Goal: Task Accomplishment & Management: Complete application form

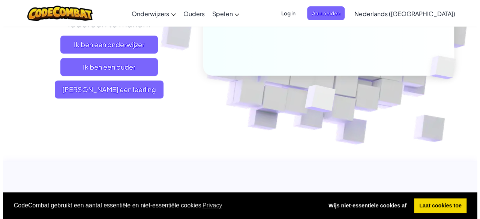
scroll to position [169, 0]
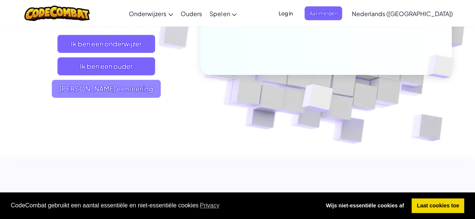
click at [90, 92] on span "Ik ben een leerling" at bounding box center [106, 89] width 109 height 18
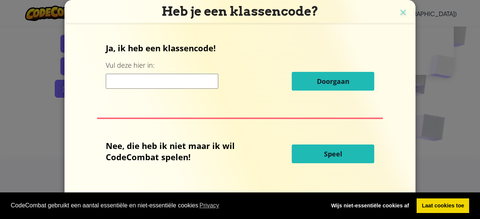
click at [152, 88] on input at bounding box center [162, 81] width 113 height 15
type input "Sm"
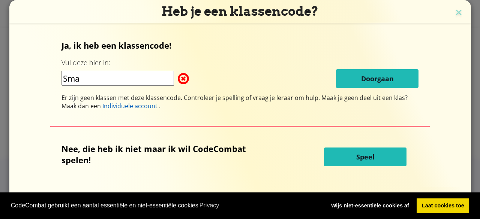
click at [107, 73] on input "Sma" at bounding box center [118, 78] width 113 height 15
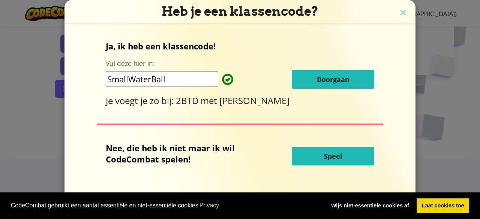
type input "SmallWaterBall"
click at [332, 72] on button "Doorgaan" at bounding box center [333, 79] width 83 height 19
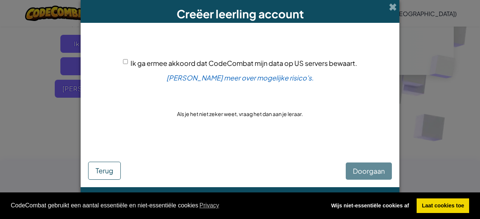
click at [124, 60] on input "Ik ga ermee akkoord dat CodeCombat mijn data op US servers bewaart." at bounding box center [125, 61] width 5 height 5
checkbox input "true"
click at [376, 177] on button "Doorgaan" at bounding box center [369, 171] width 46 height 17
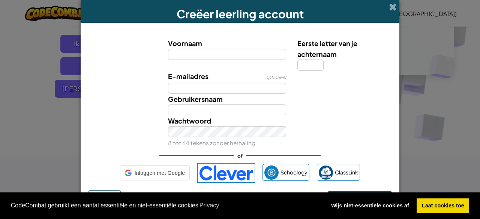
click at [374, 212] on link "Wijs niet-essentiële cookies af" at bounding box center [370, 206] width 88 height 15
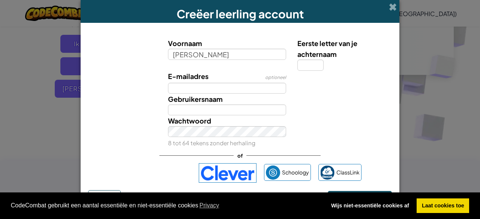
type input "Anas"
click at [302, 63] on input "Eerste letter van je achternaam" at bounding box center [310, 65] width 26 height 11
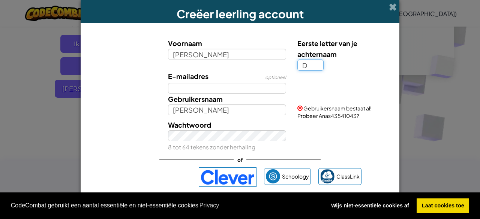
type input "D"
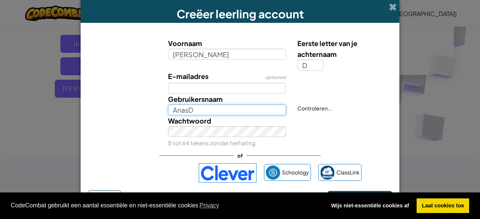
click at [210, 111] on input "AnasD" at bounding box center [227, 110] width 119 height 11
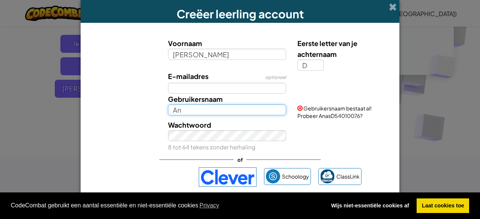
type input "A"
type input "a"
click at [216, 108] on input "anass" at bounding box center [227, 110] width 119 height 11
click at [177, 111] on input "anas" at bounding box center [227, 110] width 119 height 11
click at [172, 110] on input "annas" at bounding box center [227, 110] width 119 height 11
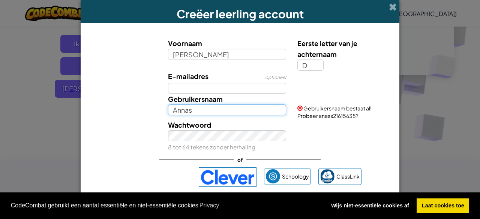
click at [192, 109] on input "Annas" at bounding box center [227, 110] width 119 height 11
click at [182, 110] on input "Annass" at bounding box center [227, 110] width 119 height 11
click at [190, 113] on input "Anass" at bounding box center [227, 110] width 119 height 11
type input "A"
type input "t"
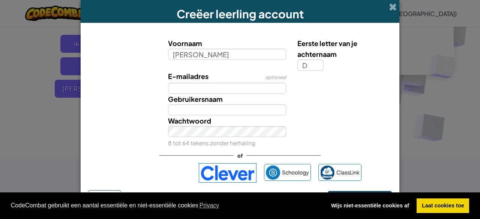
click at [332, 114] on div "Gebruikersnaam" at bounding box center [239, 105] width 311 height 22
drag, startPoint x: 213, startPoint y: 103, endPoint x: 215, endPoint y: 108, distance: 4.9
click at [215, 108] on div "Gebruikersnaam" at bounding box center [227, 105] width 130 height 22
click at [215, 108] on input "Gebruikersnaam" at bounding box center [227, 110] width 119 height 11
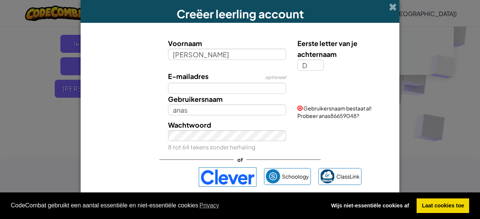
click at [212, 103] on label "Gebruikersnaam" at bounding box center [195, 99] width 55 height 11
click at [212, 105] on input "anas" at bounding box center [227, 110] width 119 height 11
type input "anas245677"
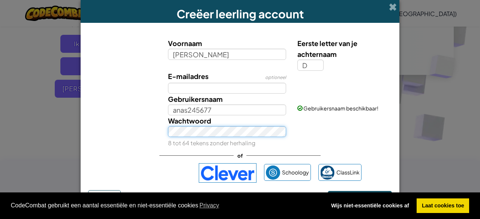
click at [220, 140] on div "Wachtwoord 8 tot 64 tekens zonder herhaling" at bounding box center [227, 132] width 130 height 33
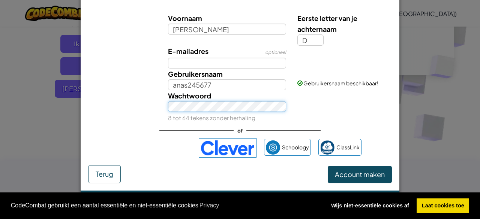
scroll to position [26, 0]
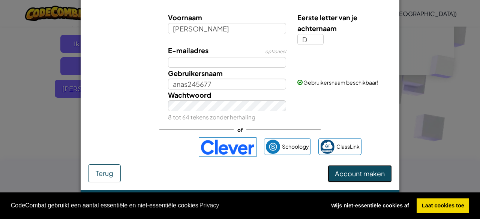
click at [357, 173] on span "Account maken" at bounding box center [360, 174] width 50 height 9
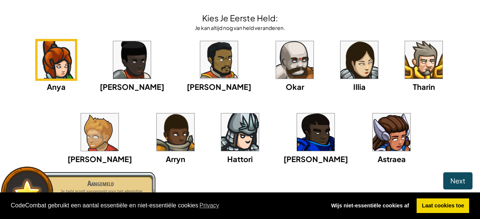
click at [200, 72] on img at bounding box center [219, 60] width 38 height 38
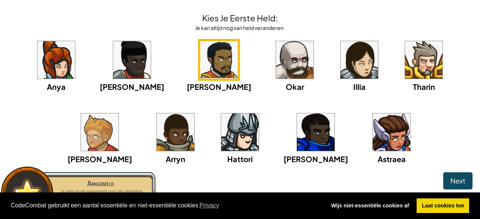
scroll to position [34, 0]
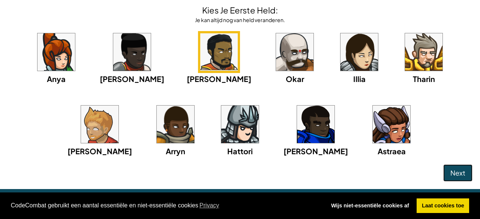
click at [461, 169] on button "Next" at bounding box center [457, 173] width 29 height 17
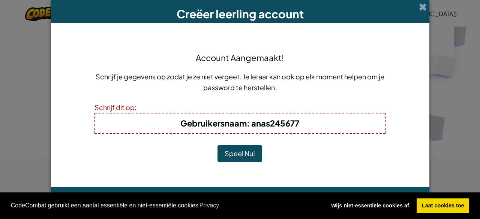
click at [238, 152] on button "Speel Nu!" at bounding box center [240, 153] width 45 height 17
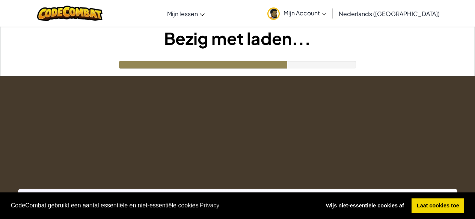
scroll to position [169, 0]
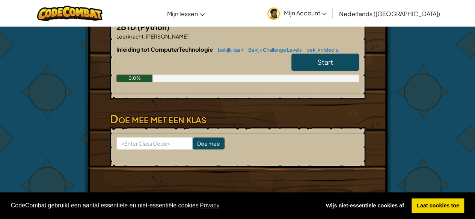
click at [319, 58] on span "Start" at bounding box center [325, 62] width 16 height 9
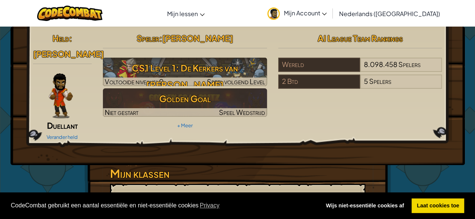
select select "nl-[GEOGRAPHIC_DATA]"
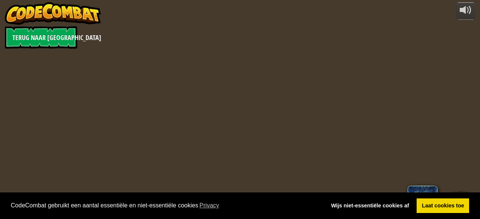
select select "nl-[GEOGRAPHIC_DATA]"
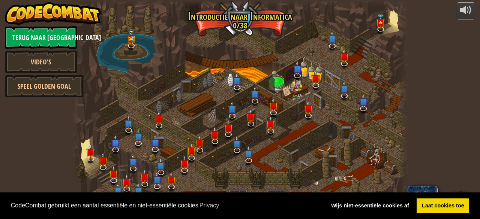
select select "nl-[GEOGRAPHIC_DATA]"
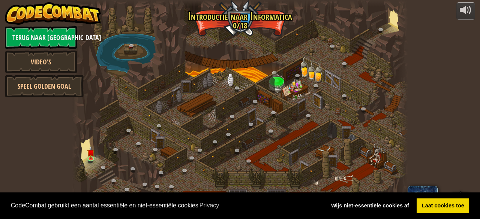
select select "nl-[GEOGRAPHIC_DATA]"
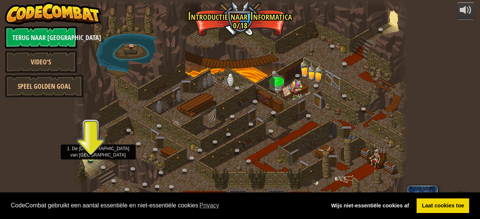
click at [90, 153] on img at bounding box center [91, 149] width 8 height 17
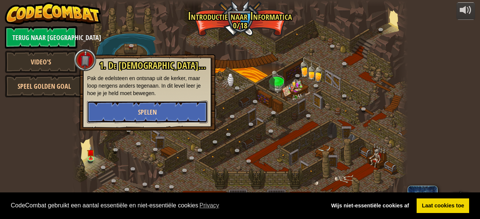
click at [148, 107] on button "Spelen" at bounding box center [147, 112] width 121 height 23
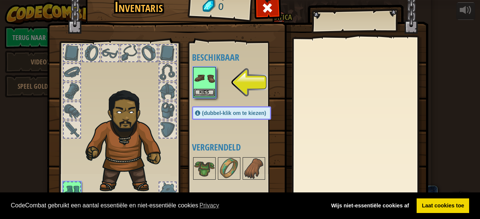
click at [212, 75] on div "Kies" at bounding box center [204, 82] width 23 height 31
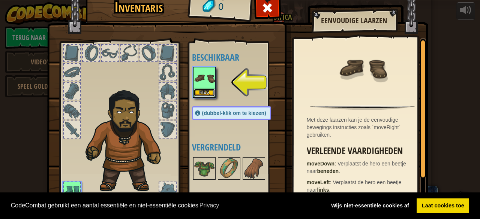
click at [197, 93] on button "Kies" at bounding box center [204, 93] width 21 height 8
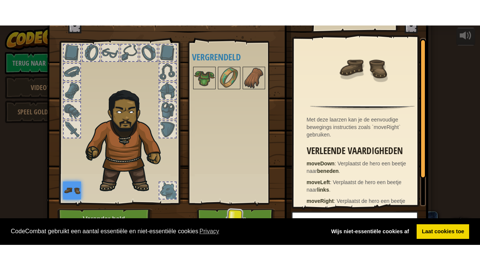
scroll to position [39, 0]
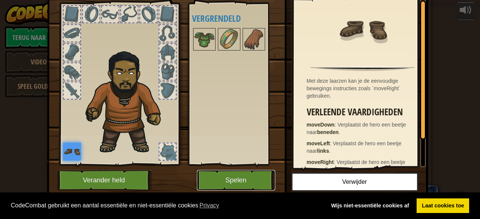
click at [251, 179] on button "Spelen" at bounding box center [236, 180] width 78 height 21
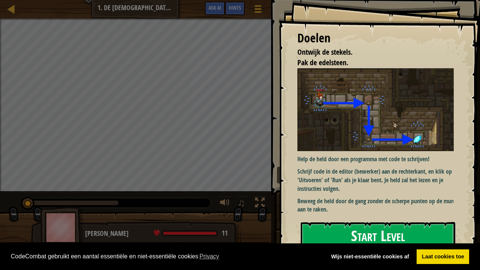
click at [381, 219] on button "Start Level" at bounding box center [378, 237] width 155 height 30
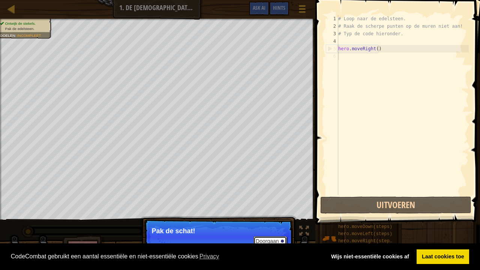
click at [272, 219] on button "Doorgaan" at bounding box center [270, 241] width 33 height 10
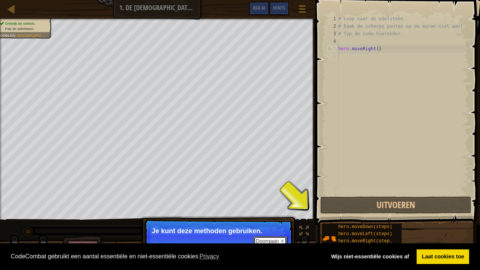
click at [277, 219] on button "Doorgaan" at bounding box center [270, 241] width 33 height 10
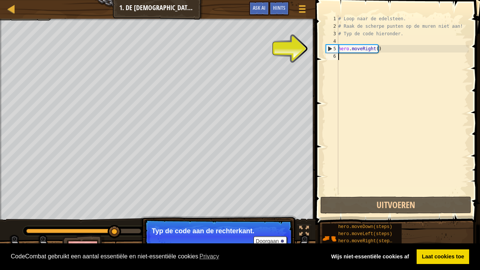
click at [331, 50] on div "5" at bounding box center [332, 49] width 12 height 8
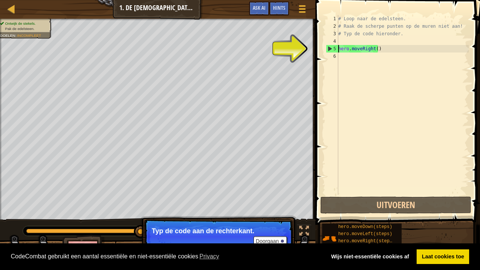
click at [331, 50] on div "5" at bounding box center [332, 49] width 12 height 8
click at [328, 48] on div "5" at bounding box center [332, 49] width 12 height 8
type textarea "hero.moveRight()"
click at [334, 55] on div "6" at bounding box center [332, 57] width 12 height 8
type textarea "hero.moveRight()"
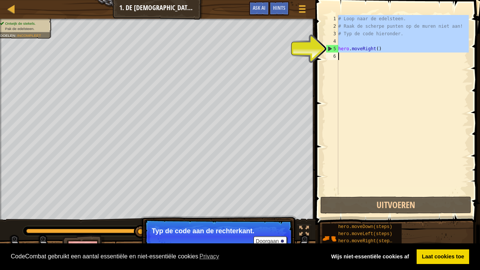
click at [334, 55] on div "6" at bounding box center [332, 57] width 12 height 8
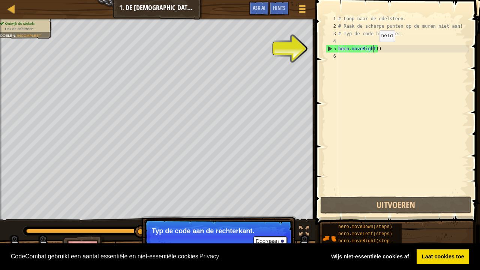
click at [373, 49] on div "# Loop naar de edelsteen. # Raak de scherpe punten op de muren niet aan! # Typ …" at bounding box center [403, 112] width 132 height 195
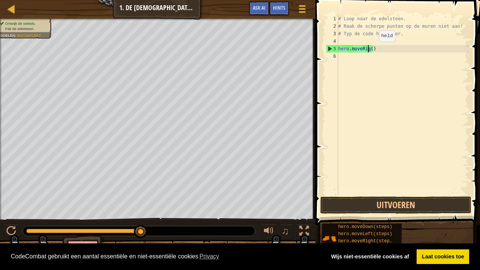
type textarea "hero.moveRi()"
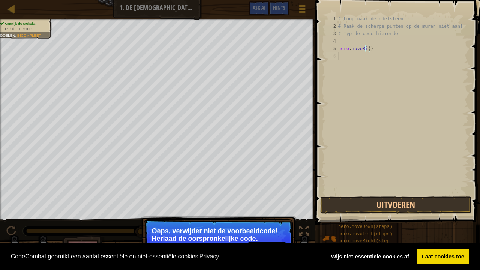
click at [390, 57] on div "# Loop naar de edelsteen. # Raak de scherpe punten op de muren niet aan! # Typ …" at bounding box center [403, 112] width 132 height 195
click at [229, 219] on p "↻ [PERSON_NAME], verwijder niet de voorbeeldcode! Herlaad de oorspronkelijke co…" at bounding box center [218, 240] width 149 height 42
click at [259, 219] on p "Oeps, verwijder niet de voorbeeldcode! Herlaad de oorspronkelijke code." at bounding box center [218, 234] width 133 height 15
click at [260, 0] on body "Cookie Policy CodeCombat gebruikt een aantal essentiële en niet-essentiële cook…" at bounding box center [240, 0] width 480 height 0
click at [260, 219] on div "CodeCombat gebruikt een aantal essentiële en niet-essentiële cookies Privacy Wi…" at bounding box center [240, 256] width 480 height 27
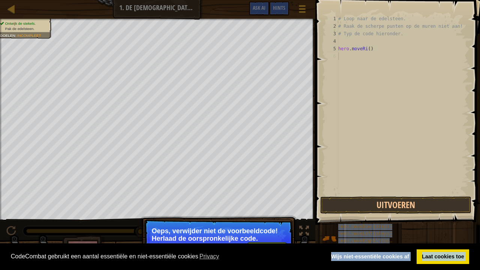
click at [259, 0] on body "Cookie Policy CodeCombat gebruikt een aantal essentiële en niet-essentiële cook…" at bounding box center [240, 0] width 480 height 0
click at [259, 219] on p "Oeps, verwijder niet de voorbeeldcode! Herlaad de oorspronkelijke code." at bounding box center [218, 234] width 133 height 15
click at [304, 219] on div "Ontwijk de stekels. Pak de edelsteen. Doelen : Incompleet ♫ [PERSON_NAME] 11 x:…" at bounding box center [240, 145] width 480 height 252
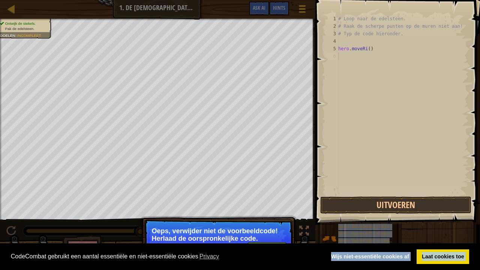
click at [304, 219] on div "Ontwijk de stekels. Pak de edelsteen. Doelen : Incompleet ♫ [PERSON_NAME] 11 x:…" at bounding box center [240, 145] width 480 height 252
drag, startPoint x: 304, startPoint y: 226, endPoint x: 263, endPoint y: 242, distance: 44.3
click at [263, 219] on div "Ontwijk de stekels. Pak de edelsteen. Doelen : Incompleet ♫ [PERSON_NAME] 11 x:…" at bounding box center [240, 145] width 480 height 252
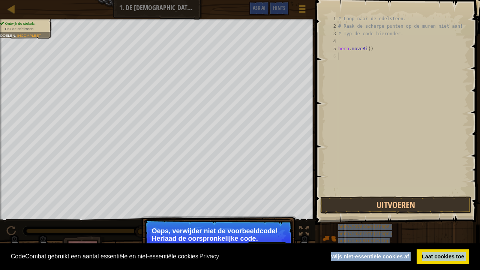
click at [263, 219] on p "Oeps, verwijder niet de voorbeeldcode! Herlaad de oorspronkelijke code." at bounding box center [218, 234] width 133 height 15
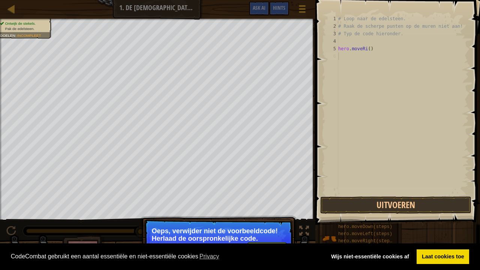
click at [348, 141] on div "# Loop naar de edelsteen. # Raak de scherpe punten op de muren niet aan! # Typ …" at bounding box center [403, 112] width 132 height 195
click at [367, 200] on button "Uitvoeren" at bounding box center [395, 205] width 151 height 17
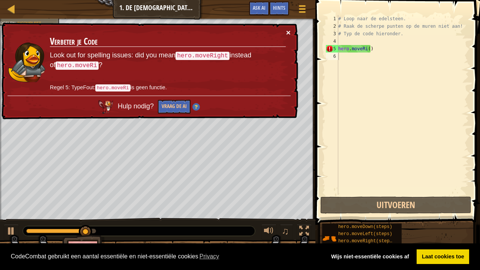
click at [290, 29] on button "×" at bounding box center [288, 33] width 5 height 8
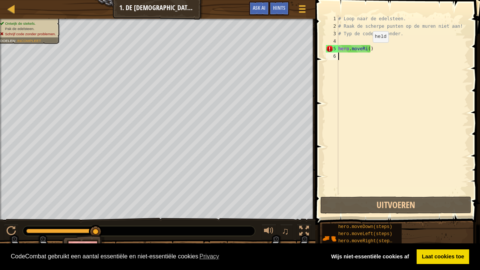
click at [366, 50] on div "# Loop naar de edelsteen. # Raak de scherpe punten op de muren niet aan! # Typ …" at bounding box center [403, 112] width 132 height 195
type textarea "hero.moveRi()"
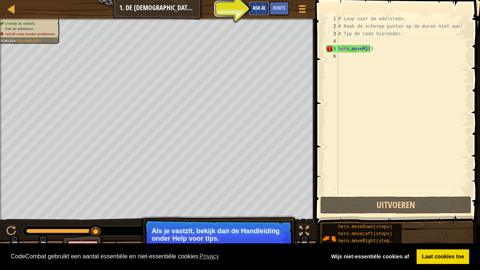
click at [257, 9] on span "Ask AI" at bounding box center [259, 7] width 13 height 7
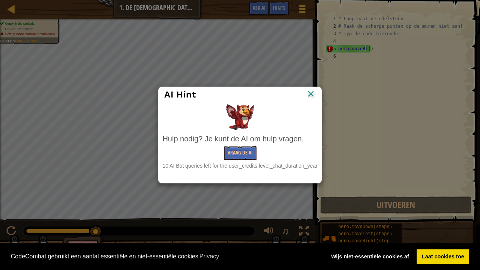
click at [308, 92] on img at bounding box center [311, 94] width 10 height 11
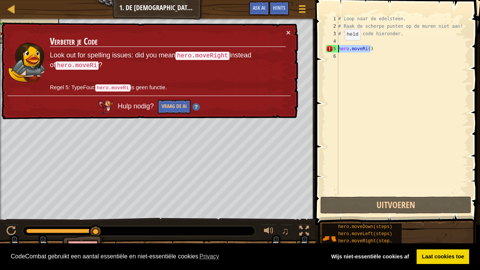
drag, startPoint x: 374, startPoint y: 50, endPoint x: 336, endPoint y: 50, distance: 38.3
click at [336, 50] on div "hero.moveRi() 1 2 3 4 5 6 # Loop naar de edelsteen. # Raak de scherpe punten op…" at bounding box center [397, 105] width 144 height 180
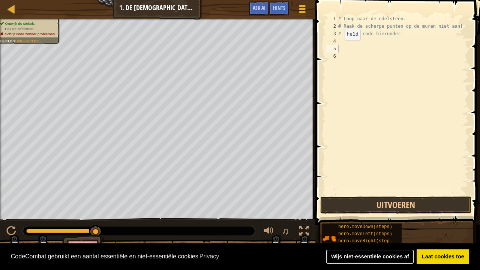
click at [385, 219] on link "Wijs niet-essentiële cookies af" at bounding box center [370, 256] width 88 height 15
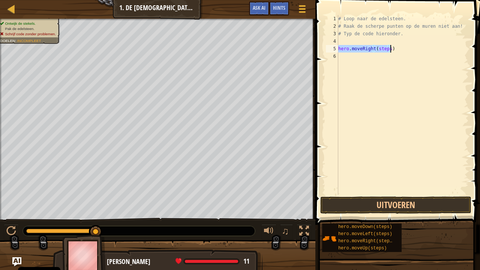
click at [389, 49] on div "# Loop naar de edelsteen. # Raak de scherpe punten op de muren niet aan! # Typ …" at bounding box center [403, 105] width 132 height 180
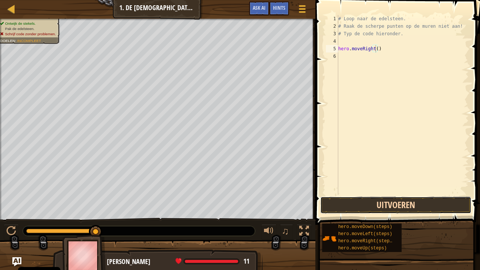
click at [421, 201] on button "Uitvoeren" at bounding box center [395, 205] width 151 height 17
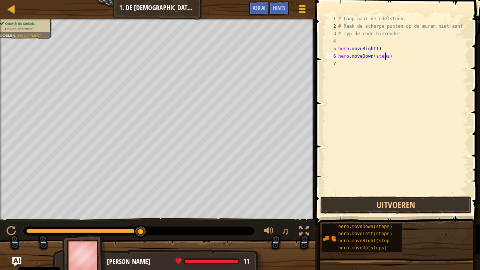
click at [386, 57] on div "# Loop naar de edelsteen. # Raak de scherpe punten op de muren niet aan! # Typ …" at bounding box center [403, 112] width 132 height 195
click at [386, 66] on div "# Loop naar de edelsteen. # Raak de scherpe punten op de muren niet aan! # Typ …" at bounding box center [403, 112] width 132 height 195
type textarea "hero.moveRight()"
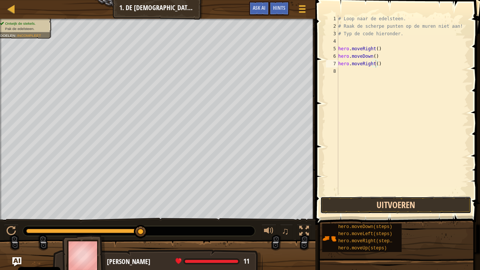
click at [398, 208] on button "Uitvoeren" at bounding box center [395, 205] width 151 height 17
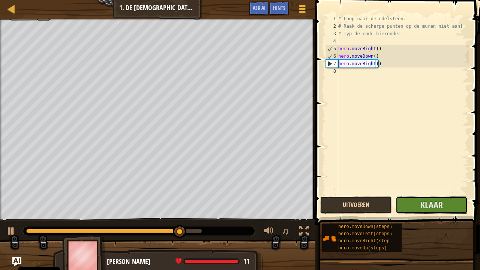
click at [398, 208] on button "Klaar" at bounding box center [432, 205] width 72 height 17
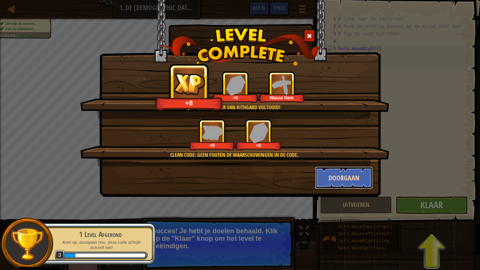
click at [347, 188] on button "Doorgaan" at bounding box center [344, 178] width 58 height 23
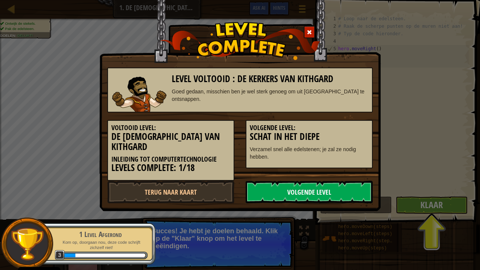
click at [311, 181] on link "Volgende Level" at bounding box center [309, 192] width 127 height 23
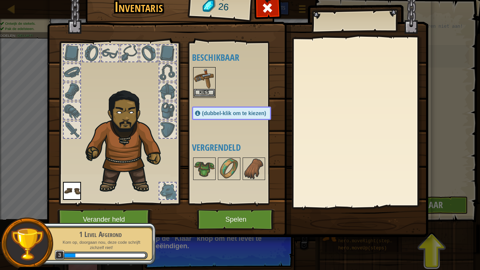
click at [203, 86] on img at bounding box center [204, 78] width 21 height 21
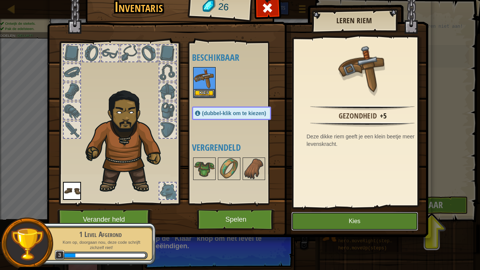
click at [376, 218] on button "Kies" at bounding box center [354, 221] width 127 height 19
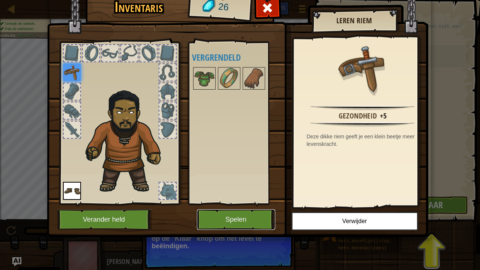
click at [248, 211] on button "Spelen" at bounding box center [236, 219] width 78 height 21
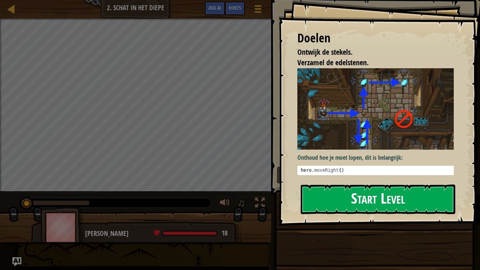
click at [358, 195] on button "Start Level" at bounding box center [378, 200] width 155 height 30
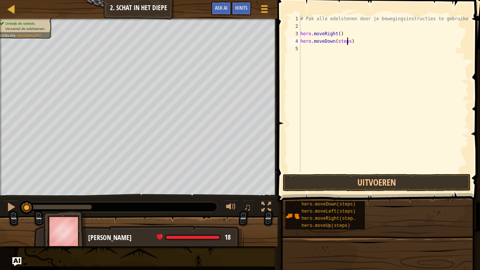
click at [346, 40] on div "# Pak alle edelstenen door je bewegingsinstructies te gebruiken. hero . moveRig…" at bounding box center [384, 101] width 170 height 173
click at [342, 48] on div "# Pak alle edelstenen door je bewegingsinstructies te gebruiken. hero . moveRig…" at bounding box center [384, 101] width 170 height 173
click at [353, 54] on div "# Pak alle edelstenen door je bewegingsinstructies te gebruiken. hero . moveRig…" at bounding box center [384, 101] width 170 height 173
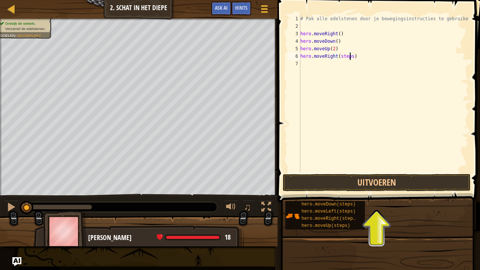
click at [350, 54] on div "# Pak alle edelstenen door je bewegingsinstructies te gebruiken. hero . moveRig…" at bounding box center [384, 101] width 170 height 173
type textarea "hero.moveRight()"
click at [345, 86] on div "# Pak alle edelstenen door je bewegingsinstructies te gebruiken. hero . moveRig…" at bounding box center [384, 101] width 170 height 173
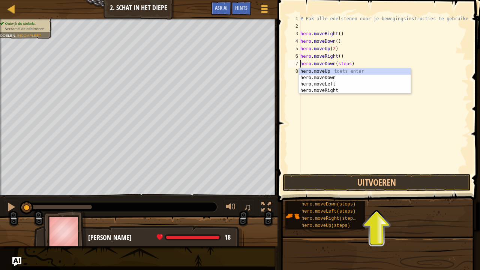
click at [347, 62] on div "# Pak alle edelstenen door je bewegingsinstructies te gebruiken. hero . moveRig…" at bounding box center [384, 101] width 170 height 173
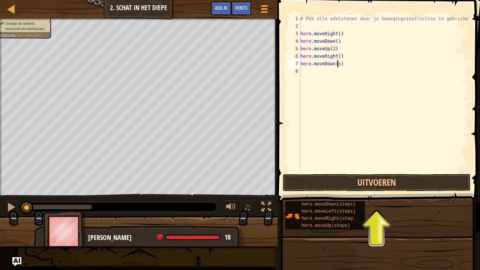
type textarea "hero.moveDown()"
click at [383, 182] on button "Uitvoeren" at bounding box center [377, 182] width 188 height 17
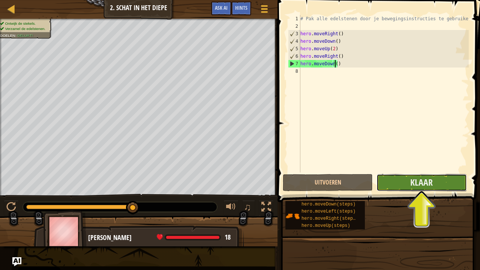
click at [436, 182] on button "Klaar" at bounding box center [422, 182] width 90 height 17
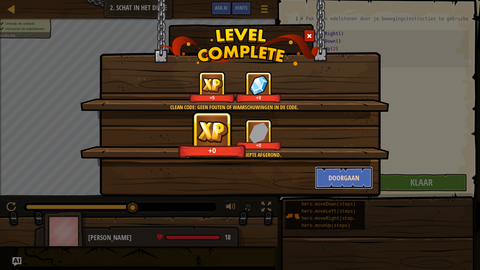
click at [349, 177] on button "Doorgaan" at bounding box center [344, 178] width 58 height 23
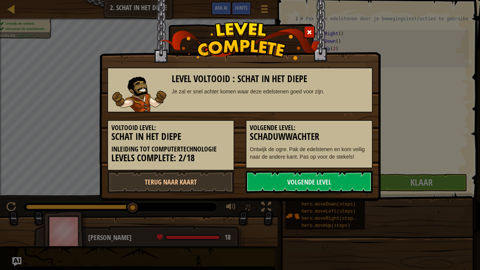
click at [349, 177] on link "Volgende Level" at bounding box center [309, 182] width 127 height 23
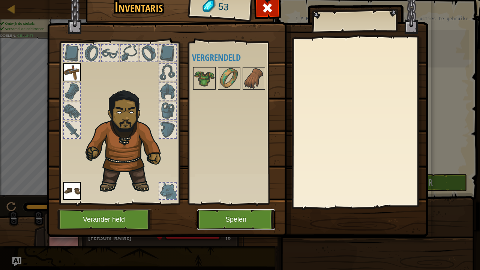
click at [250, 216] on button "Spelen" at bounding box center [236, 219] width 78 height 21
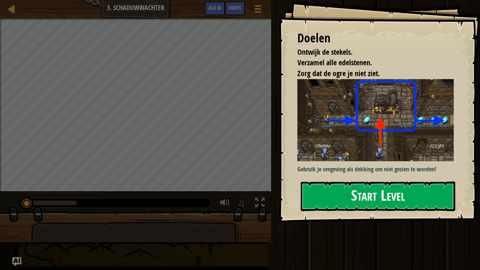
click at [366, 191] on button "Start Level" at bounding box center [378, 197] width 155 height 30
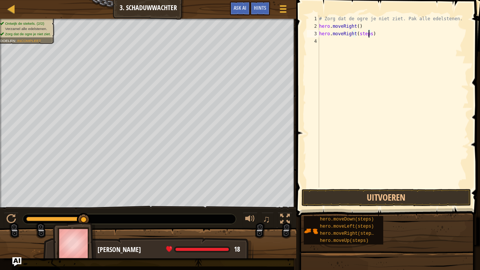
click at [369, 33] on div "# Zorg dat de ogre je niet ziet. Pak alle edelstenen. hero . moveRight ( ) hero…" at bounding box center [393, 109] width 151 height 188
click at [362, 35] on div "# Zorg dat de ogre je niet ziet. Pak alle edelstenen. hero . moveRight ( ) hero…" at bounding box center [393, 109] width 151 height 188
type textarea "h"
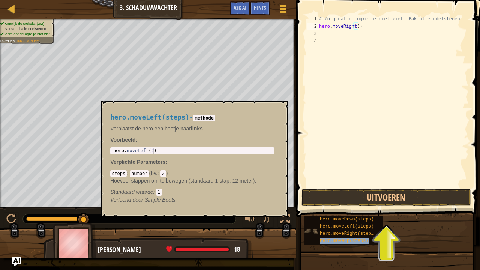
type textarea "hero.moveRighthero.moveUp(steps)()"
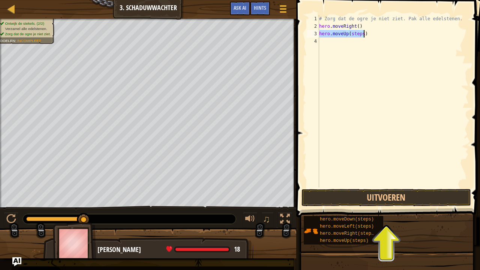
click at [361, 30] on div "# Zorg dat de ogre je niet ziet. Pak alle edelstenen. hero . moveRight ( ) hero…" at bounding box center [393, 101] width 151 height 173
type textarea "hero.moveUp()"
click at [366, 41] on div "# Zorg dat de ogre je niet ziet. Pak alle edelstenen. hero . moveRight ( ) hero…" at bounding box center [393, 109] width 151 height 188
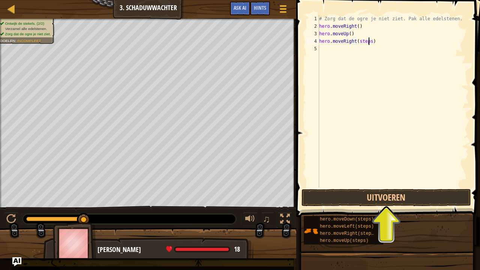
click at [368, 41] on div "# Zorg dat de ogre je niet ziet. Pak alle edelstenen. hero . moveRight ( ) hero…" at bounding box center [393, 109] width 151 height 188
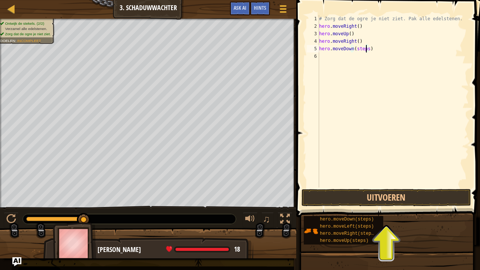
click at [365, 47] on div "# Zorg dat de ogre je niet ziet. Pak alle edelstenen. hero . moveRight ( ) hero…" at bounding box center [393, 109] width 151 height 188
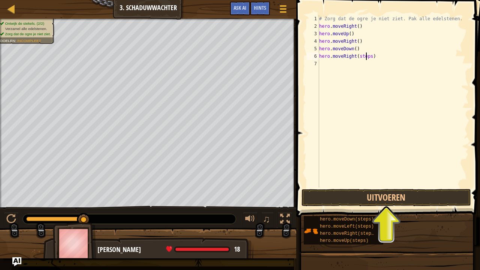
click at [367, 58] on div "# Zorg dat de ogre je niet ziet. Pak alle edelstenen. hero . moveRight ( ) hero…" at bounding box center [393, 109] width 151 height 188
click at [368, 55] on div "# Zorg dat de ogre je niet ziet. Pak alle edelstenen. hero . moveRight ( ) hero…" at bounding box center [393, 109] width 151 height 188
type textarea "hero.moveRight()"
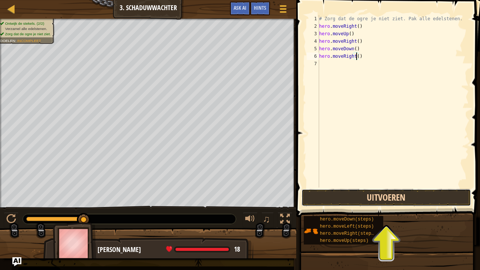
click at [383, 197] on button "Uitvoeren" at bounding box center [387, 197] width 170 height 17
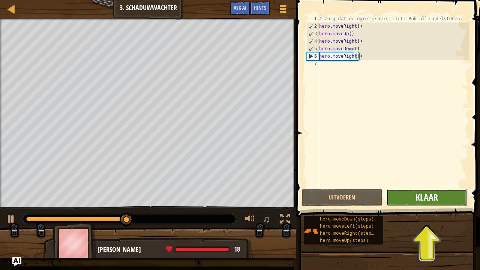
click at [425, 194] on span "Klaar" at bounding box center [427, 197] width 23 height 12
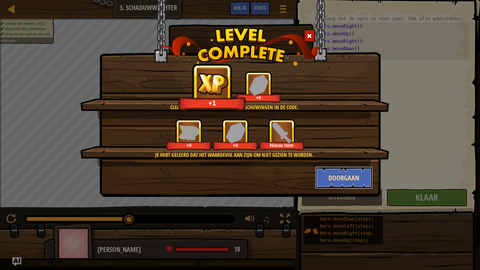
click at [346, 176] on button "Doorgaan" at bounding box center [344, 178] width 58 height 23
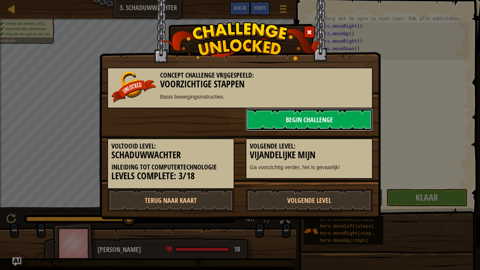
click at [327, 123] on link "Begin Challenge" at bounding box center [309, 119] width 127 height 23
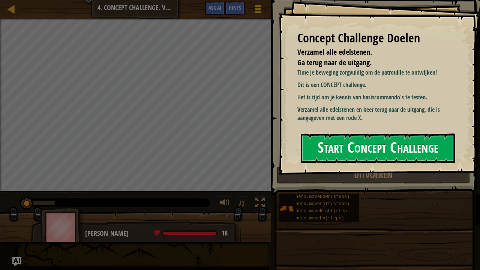
click at [352, 148] on button "Start Concept Challenge" at bounding box center [378, 149] width 155 height 30
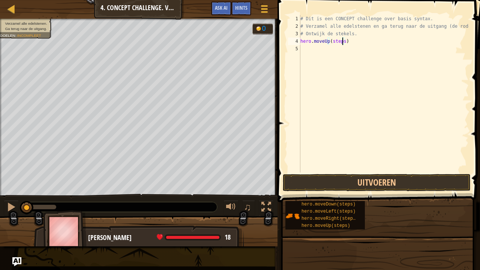
click at [342, 41] on div "# Dit is een CONCEPT challenge over basis syntax. # Verzamel alle edelstenen en…" at bounding box center [384, 101] width 170 height 173
click at [350, 49] on div "# Dit is een CONCEPT challenge over basis syntax. # Verzamel alle edelstenen en…" at bounding box center [384, 101] width 170 height 173
click at [347, 57] on div "# Dit is een CONCEPT challenge over basis syntax. # Verzamel alle edelstenen en…" at bounding box center [384, 101] width 170 height 173
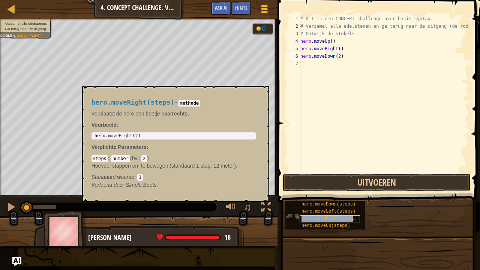
click at [323, 218] on span "hero.moveRight(steps)" at bounding box center [330, 218] width 57 height 5
click at [342, 64] on div "# Dit is een CONCEPT challenge over basis syntax. # Verzamel alle edelstenen en…" at bounding box center [384, 101] width 170 height 173
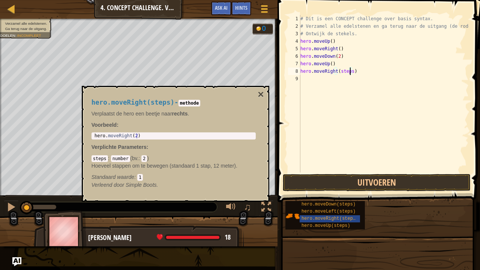
click at [350, 71] on div "# Dit is een CONCEPT challenge over basis syntax. # Verzamel alle edelstenen en…" at bounding box center [384, 101] width 170 height 173
click at [263, 91] on button "×" at bounding box center [261, 94] width 6 height 11
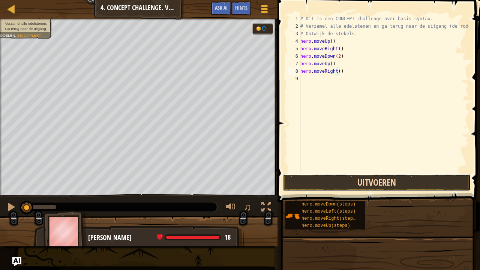
click at [370, 182] on button "Uitvoeren" at bounding box center [377, 182] width 188 height 17
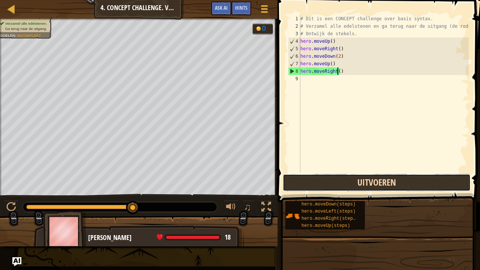
click at [344, 176] on button "Uitvoeren" at bounding box center [377, 182] width 188 height 17
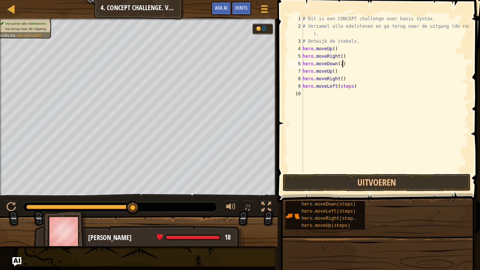
click at [388, 63] on div "# Dit is een CONCEPT challenge over basis syntax. # Verzamel alle edelstenen en…" at bounding box center [385, 101] width 168 height 173
click at [349, 86] on div "# Dit is een CONCEPT challenge over basis syntax. # Verzamel alle edelstenen en…" at bounding box center [385, 101] width 168 height 173
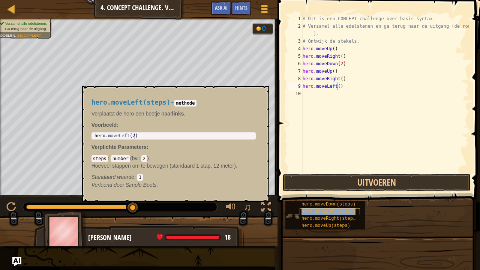
click at [333, 214] on span "hero.moveLeft(steps)" at bounding box center [329, 211] width 54 height 5
click at [344, 93] on div "# Dit is een CONCEPT challenge over basis syntax. # Verzamel alle edelstenen en…" at bounding box center [385, 101] width 168 height 173
type textarea "hero.moveUp()"
click at [338, 126] on div "# Dit is een CONCEPT challenge over basis syntax. # Verzamel alle edelstenen en…" at bounding box center [385, 101] width 168 height 173
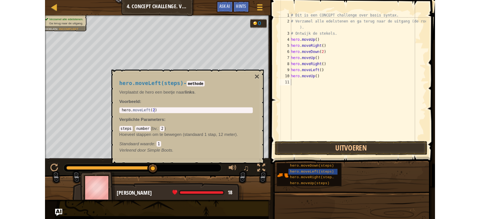
scroll to position [3, 0]
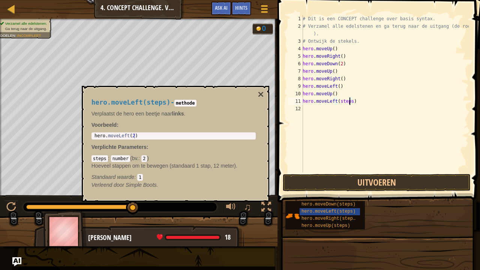
click at [349, 101] on div "# Dit is een CONCEPT challenge over basis syntax. # Verzamel alle edelstenen en…" at bounding box center [385, 101] width 168 height 173
click at [349, 108] on div "# Dit is een CONCEPT challenge over basis syntax. # Verzamel alle edelstenen en…" at bounding box center [385, 101] width 168 height 173
click at [348, 116] on div "# Dit is een CONCEPT challenge over basis syntax. # Verzamel alle edelstenen en…" at bounding box center [385, 101] width 168 height 173
click at [350, 116] on div "# Dit is een CONCEPT challenge over basis syntax. # Verzamel alle edelstenen en…" at bounding box center [385, 101] width 168 height 173
type textarea "hero.moveLeft()"
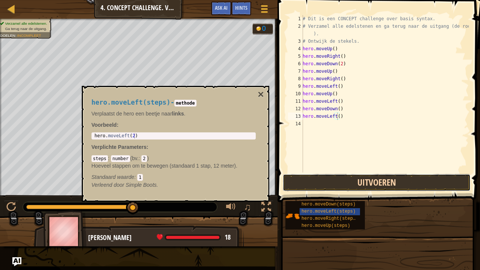
click at [359, 182] on button "Uitvoeren" at bounding box center [377, 182] width 188 height 17
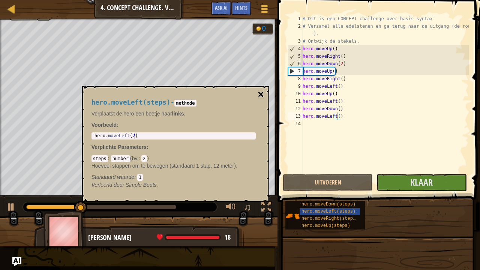
click at [262, 93] on button "×" at bounding box center [261, 94] width 6 height 11
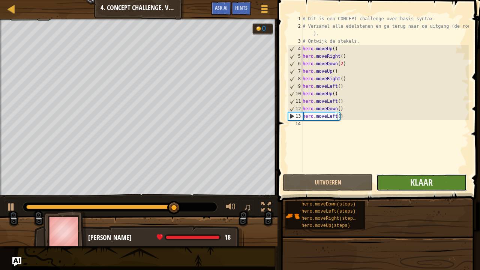
click at [439, 182] on button "Klaar" at bounding box center [422, 182] width 90 height 17
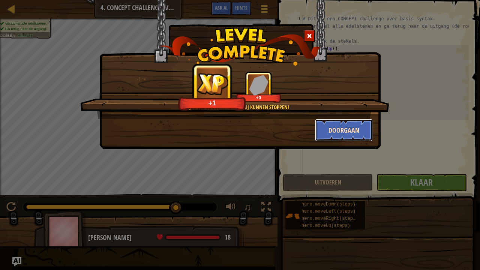
click at [338, 126] on button "Doorgaan" at bounding box center [344, 130] width 58 height 23
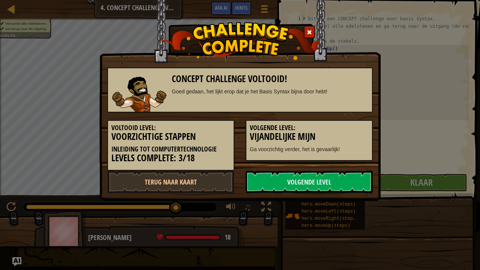
click at [338, 126] on h5 "Volgende Level:" at bounding box center [309, 128] width 119 height 8
click at [324, 185] on link "Volgende Level" at bounding box center [309, 182] width 127 height 23
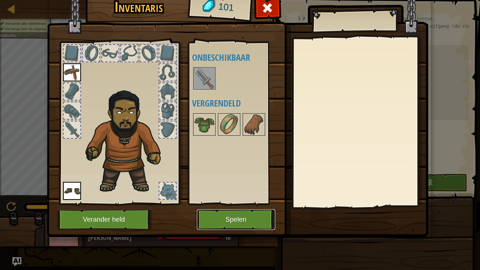
click at [242, 219] on button "Spelen" at bounding box center [236, 219] width 78 height 21
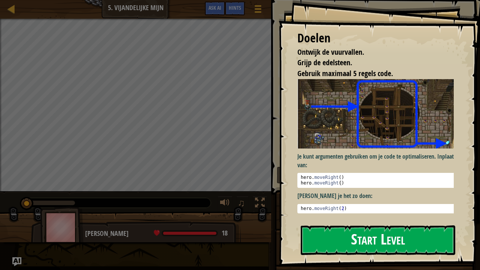
click at [367, 219] on button "Start Level" at bounding box center [378, 240] width 155 height 30
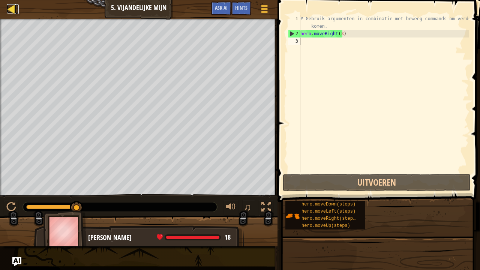
click at [11, 8] on div at bounding box center [11, 8] width 9 height 9
select select "nl-[GEOGRAPHIC_DATA]"
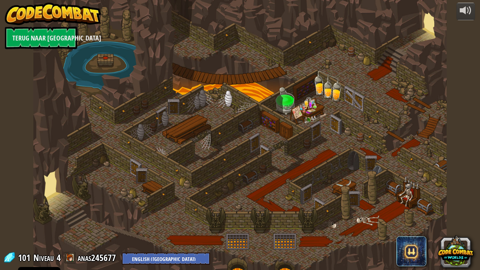
select select "nl-[GEOGRAPHIC_DATA]"
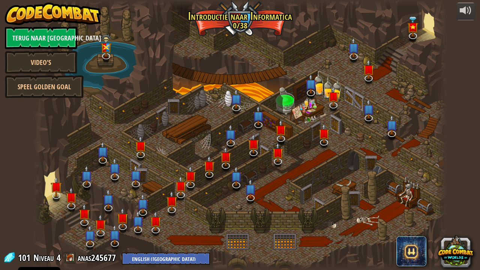
select select "nl-[GEOGRAPHIC_DATA]"
